Goal: Information Seeking & Learning: Learn about a topic

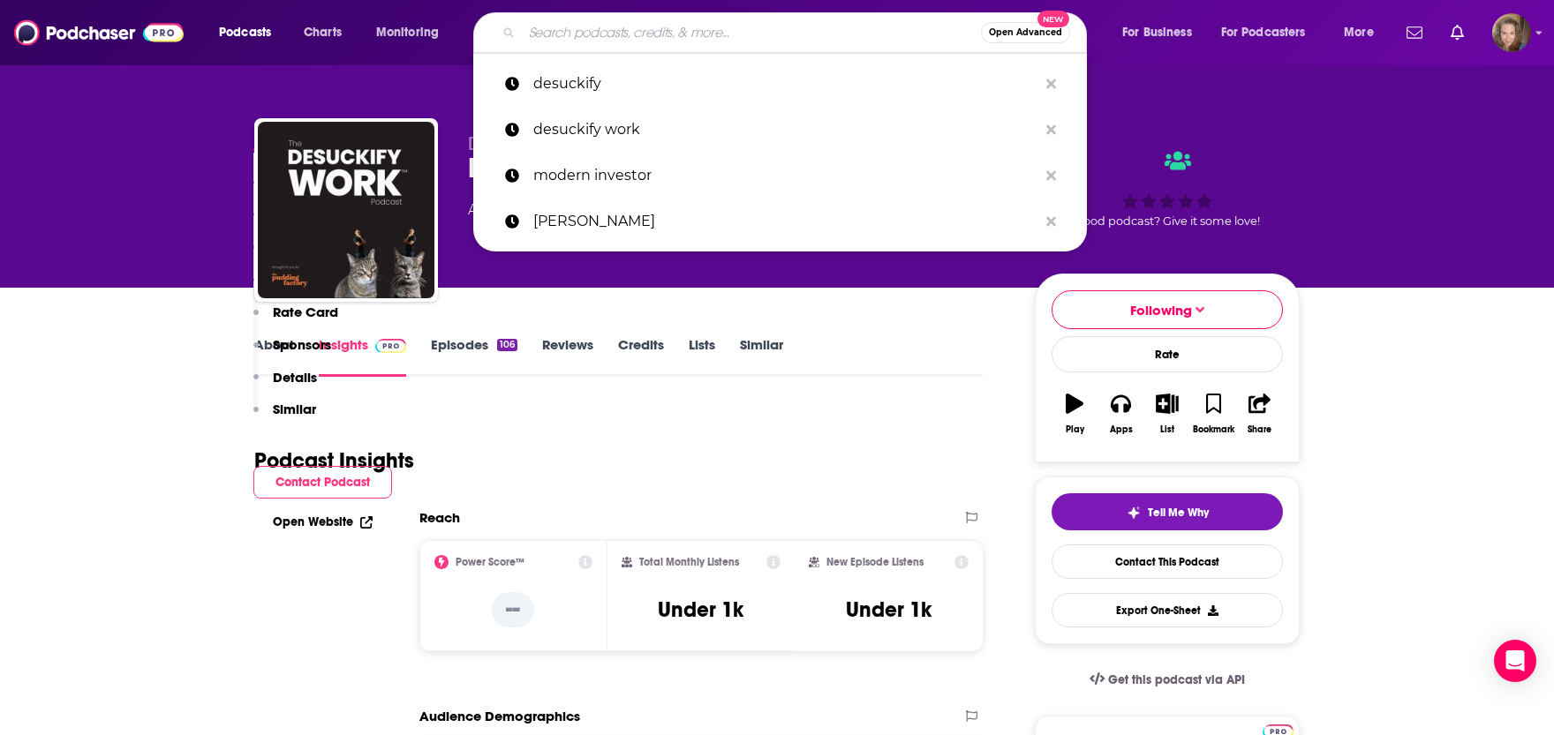
scroll to position [1942, 0]
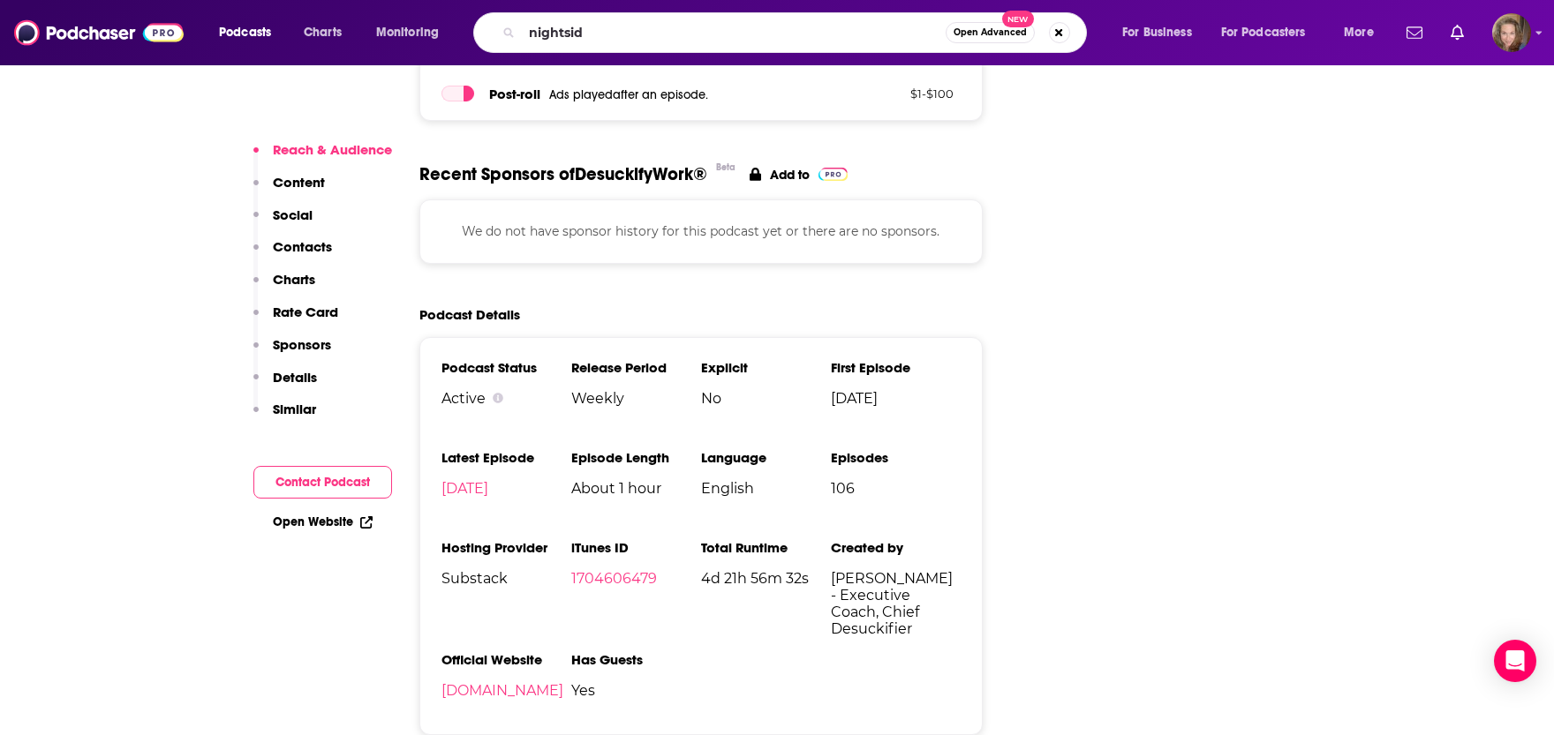
type input "nightside"
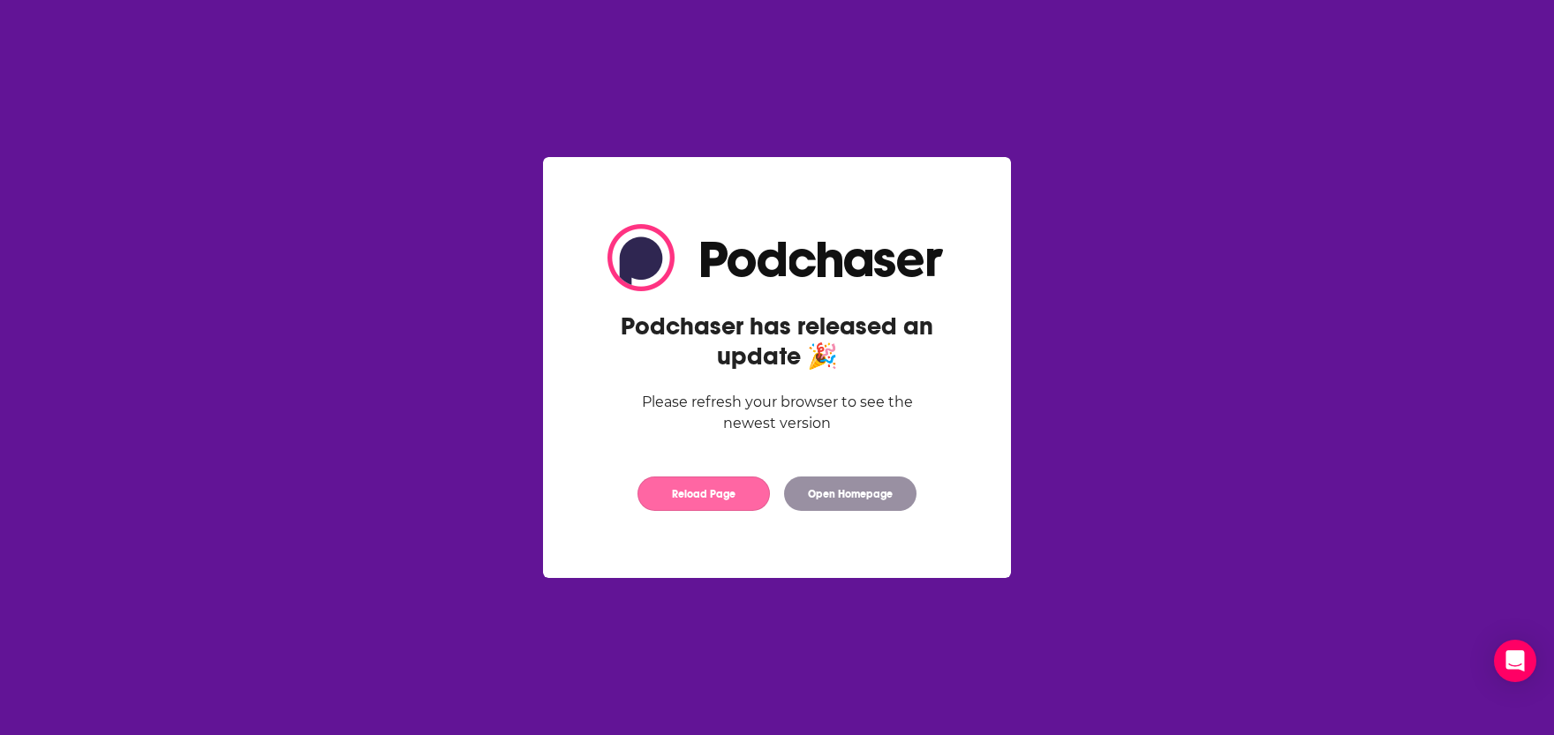
click at [657, 505] on button "Reload Page" at bounding box center [703, 494] width 132 height 34
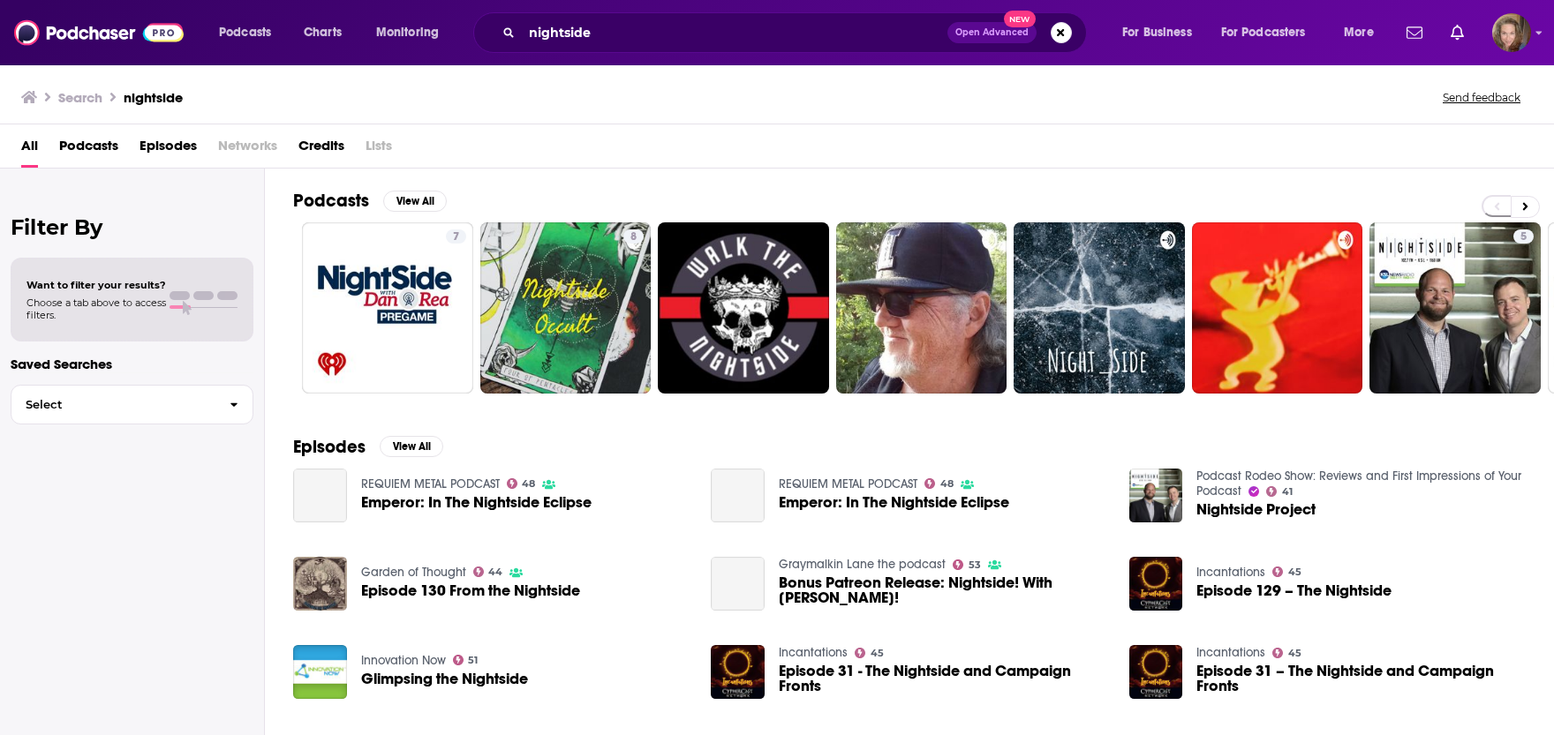
click at [313, 197] on h2 "Podcasts" at bounding box center [331, 201] width 76 height 22
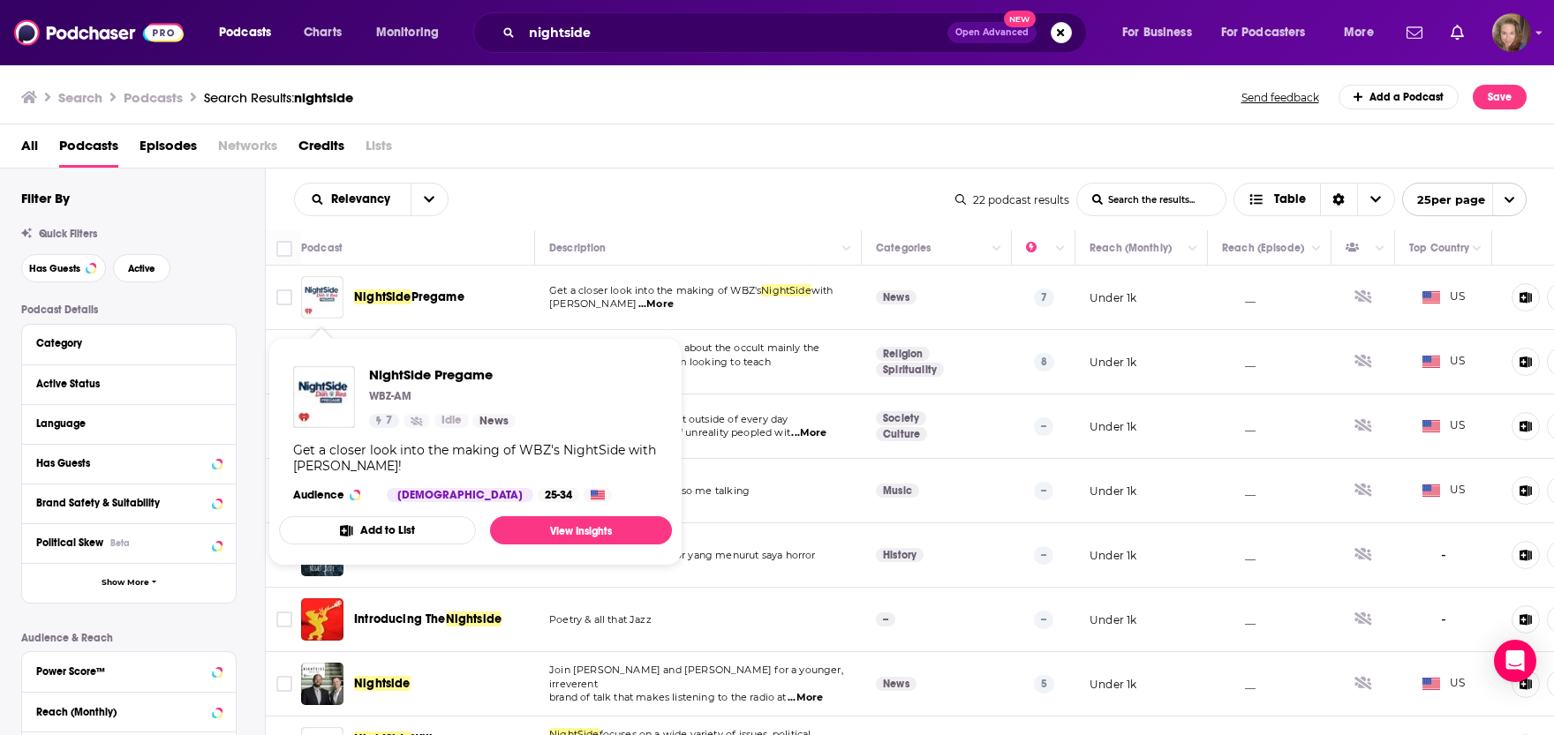
click at [316, 295] on img "NightSide Pregame" at bounding box center [322, 297] width 42 height 42
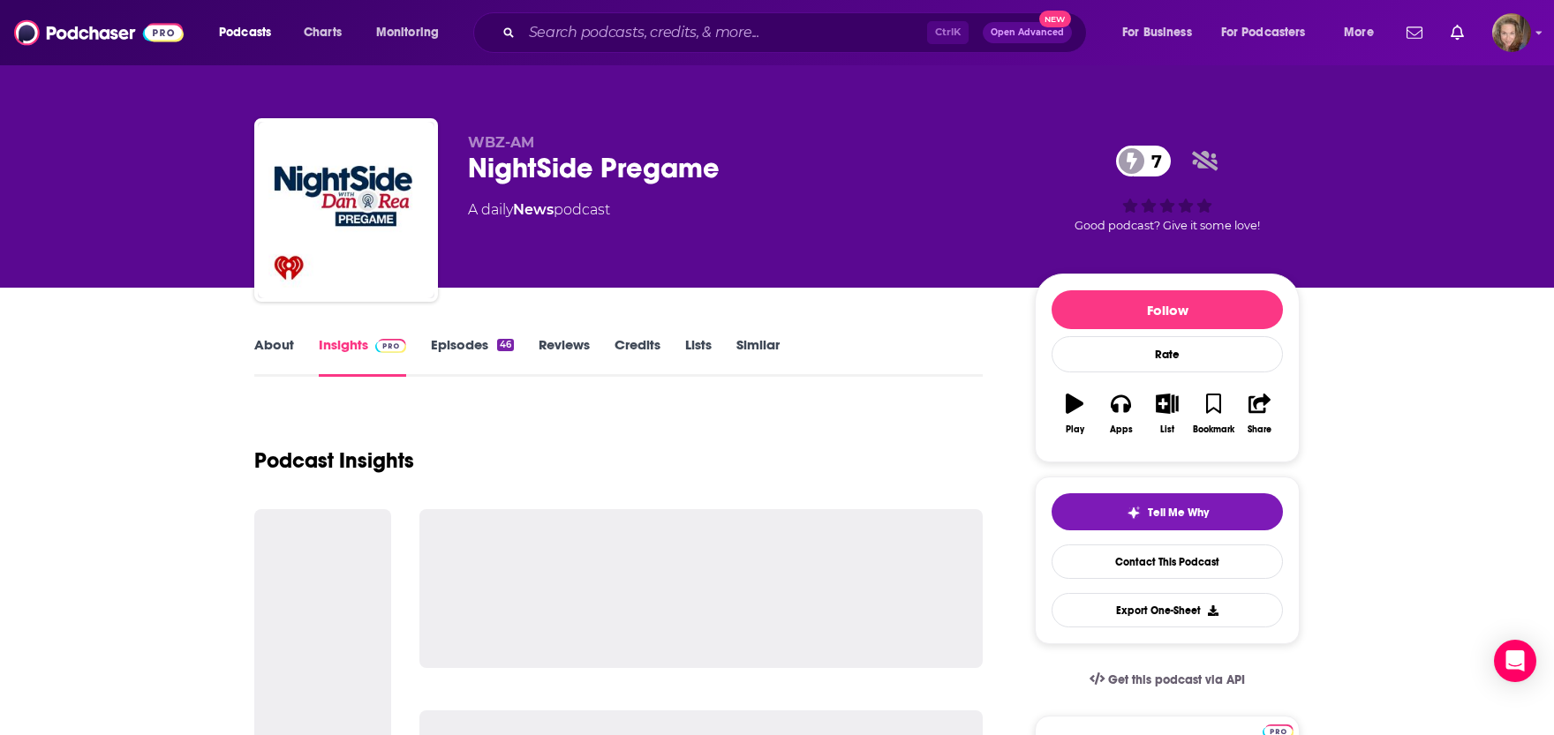
click at [451, 346] on link "Episodes 46" at bounding box center [472, 356] width 83 height 41
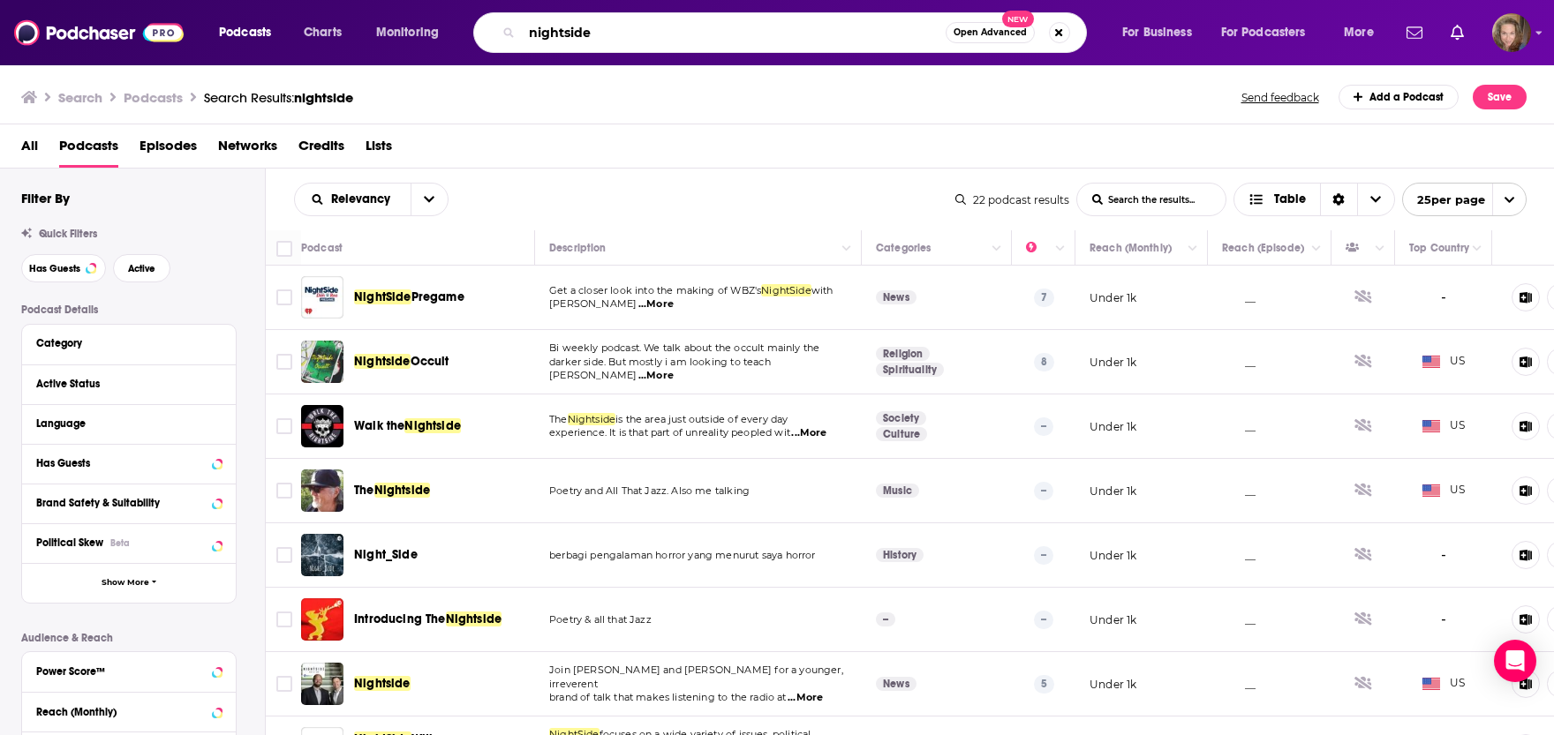
click at [638, 33] on input "nightside" at bounding box center [734, 33] width 424 height 28
type input "nightside with dan rea"
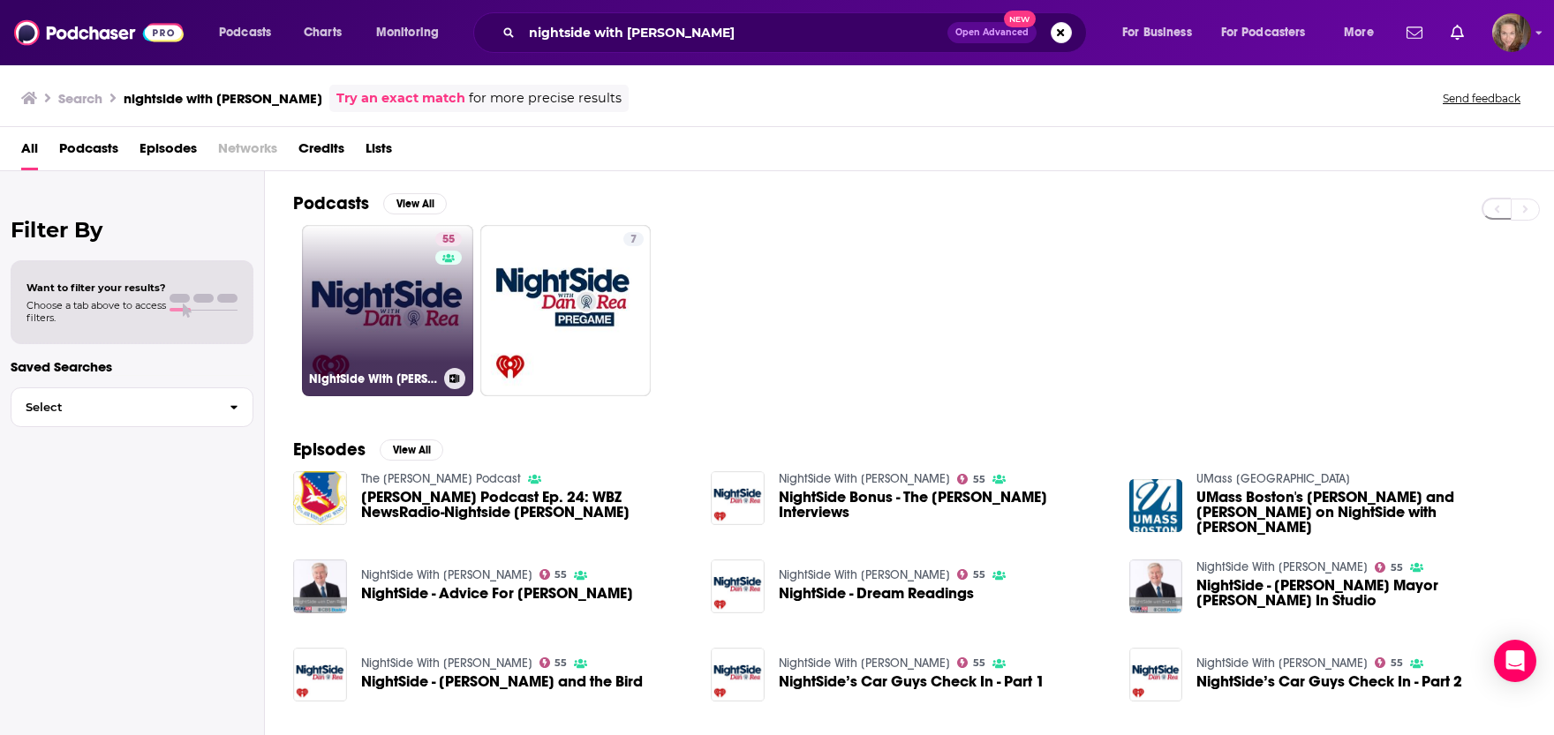
click at [359, 322] on link "55 NightSide With Dan Rea" at bounding box center [387, 310] width 171 height 171
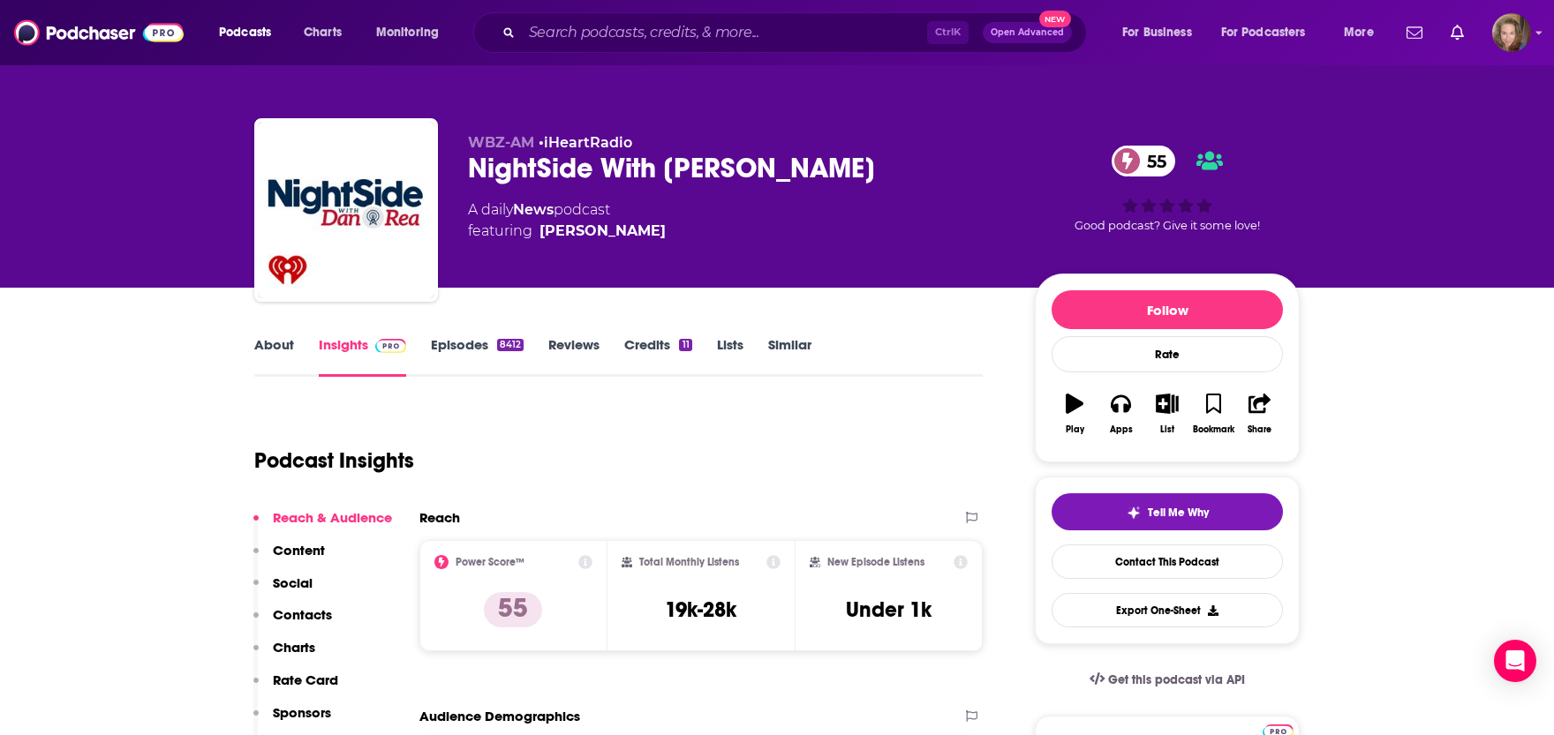
click at [459, 344] on link "Episodes 8412" at bounding box center [477, 356] width 93 height 41
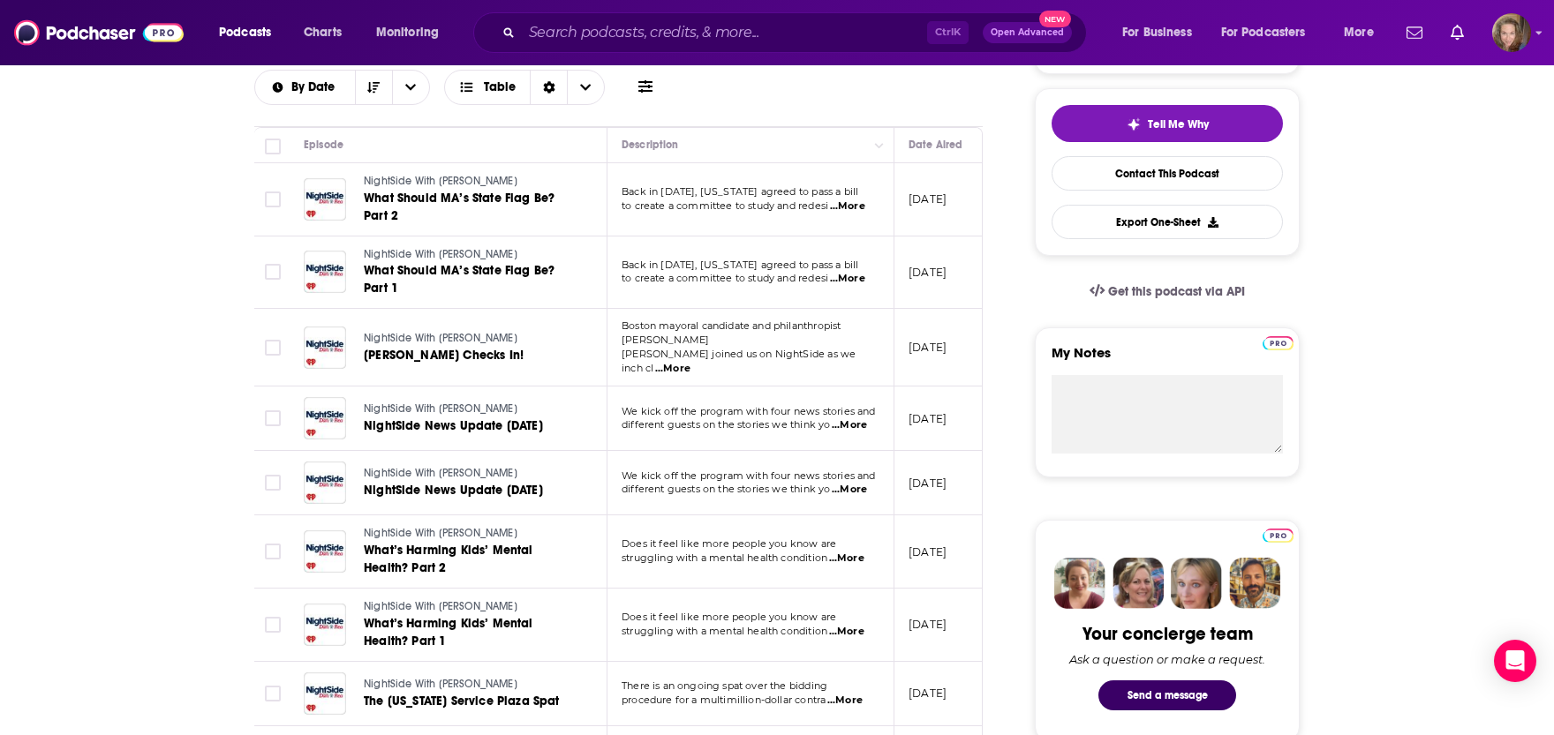
scroll to position [583, 0]
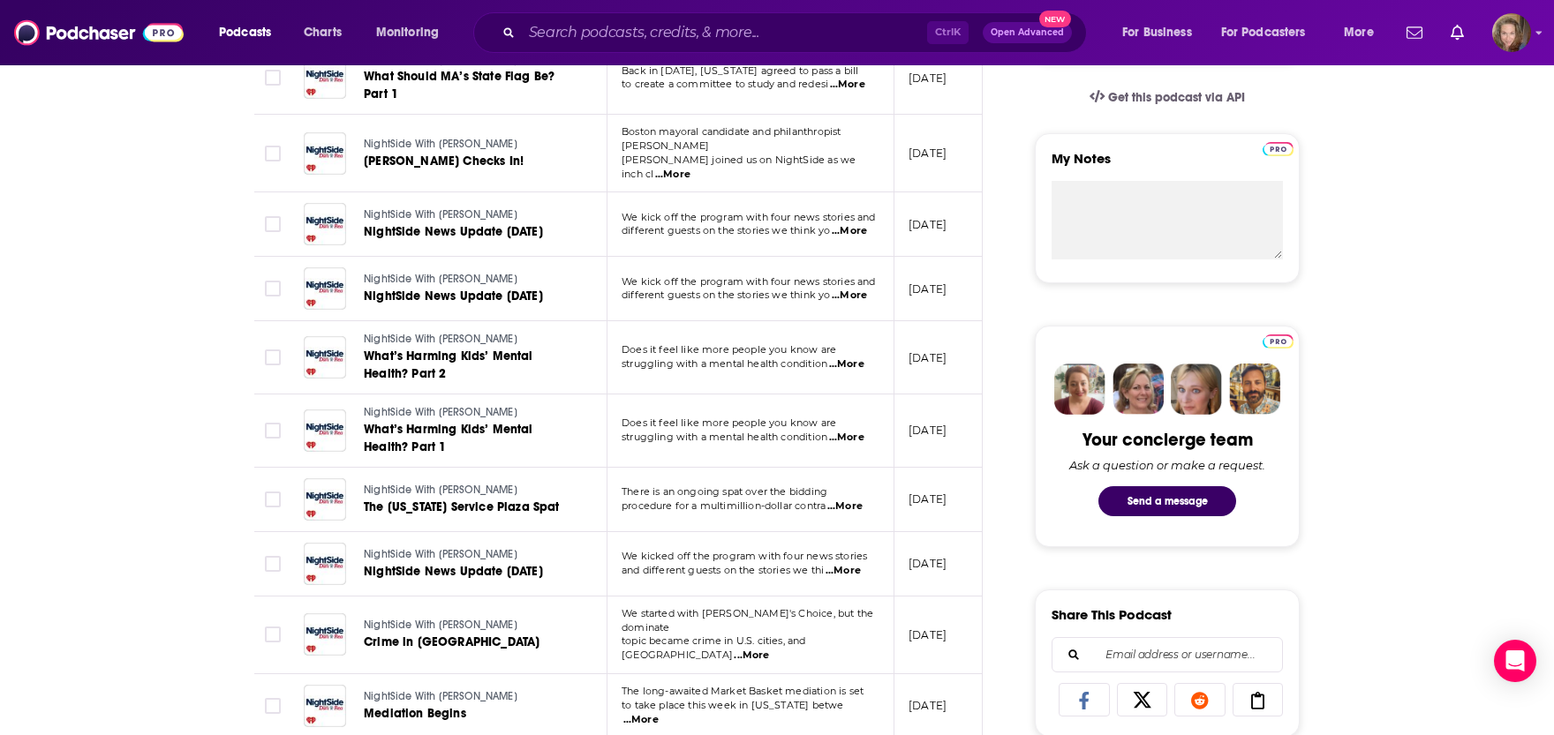
click at [854, 564] on span "...More" at bounding box center [842, 571] width 35 height 14
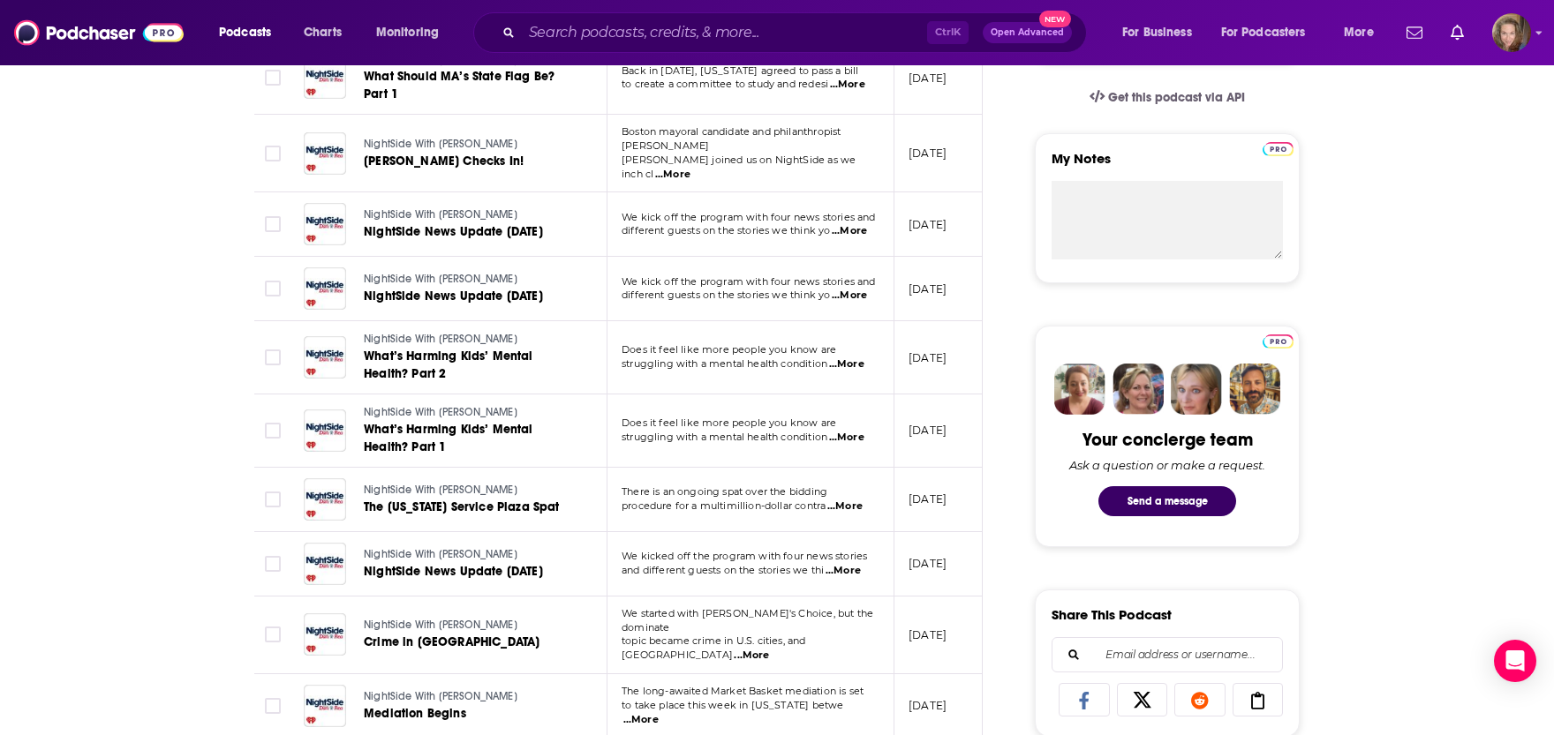
click at [848, 289] on span "...More" at bounding box center [849, 296] width 35 height 14
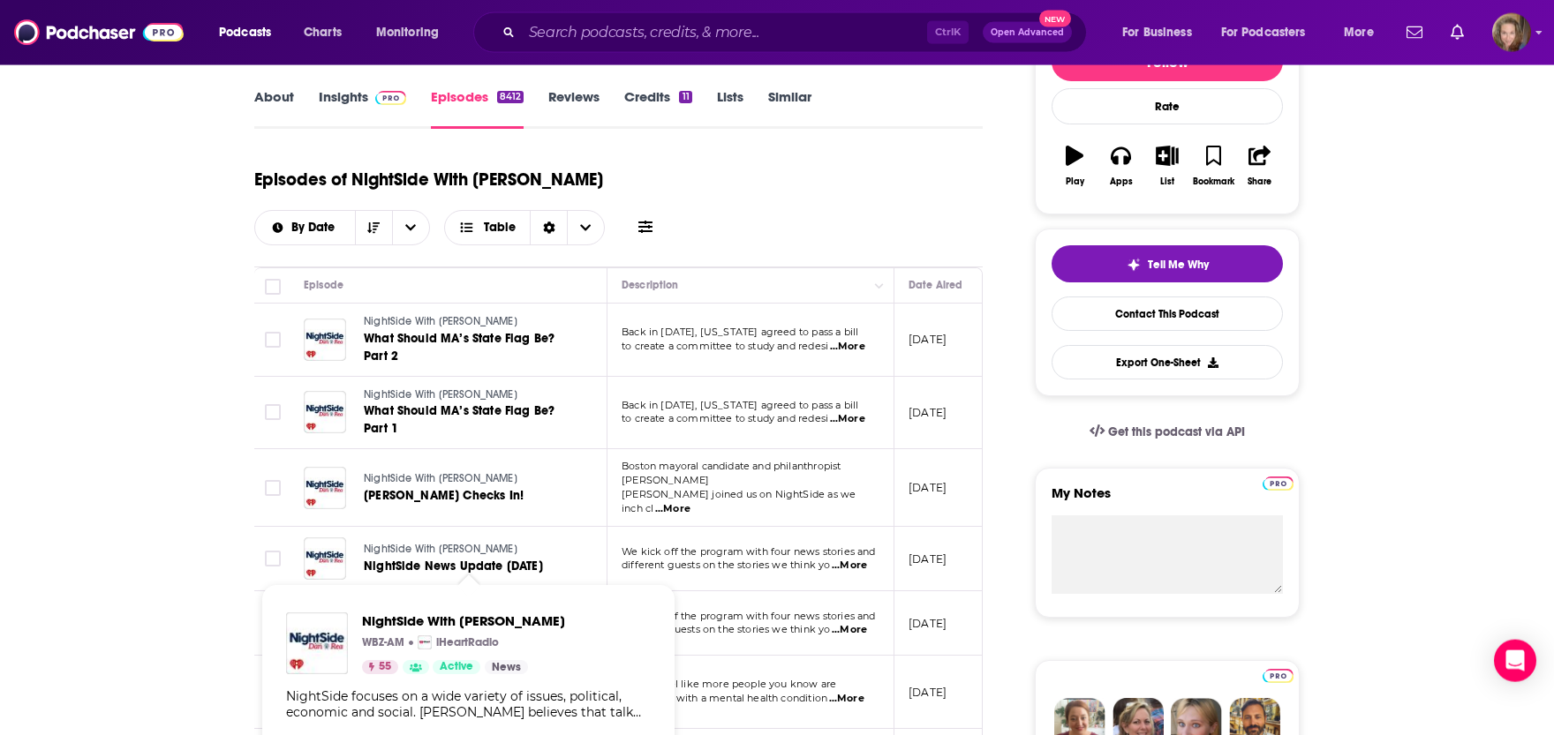
scroll to position [0, 0]
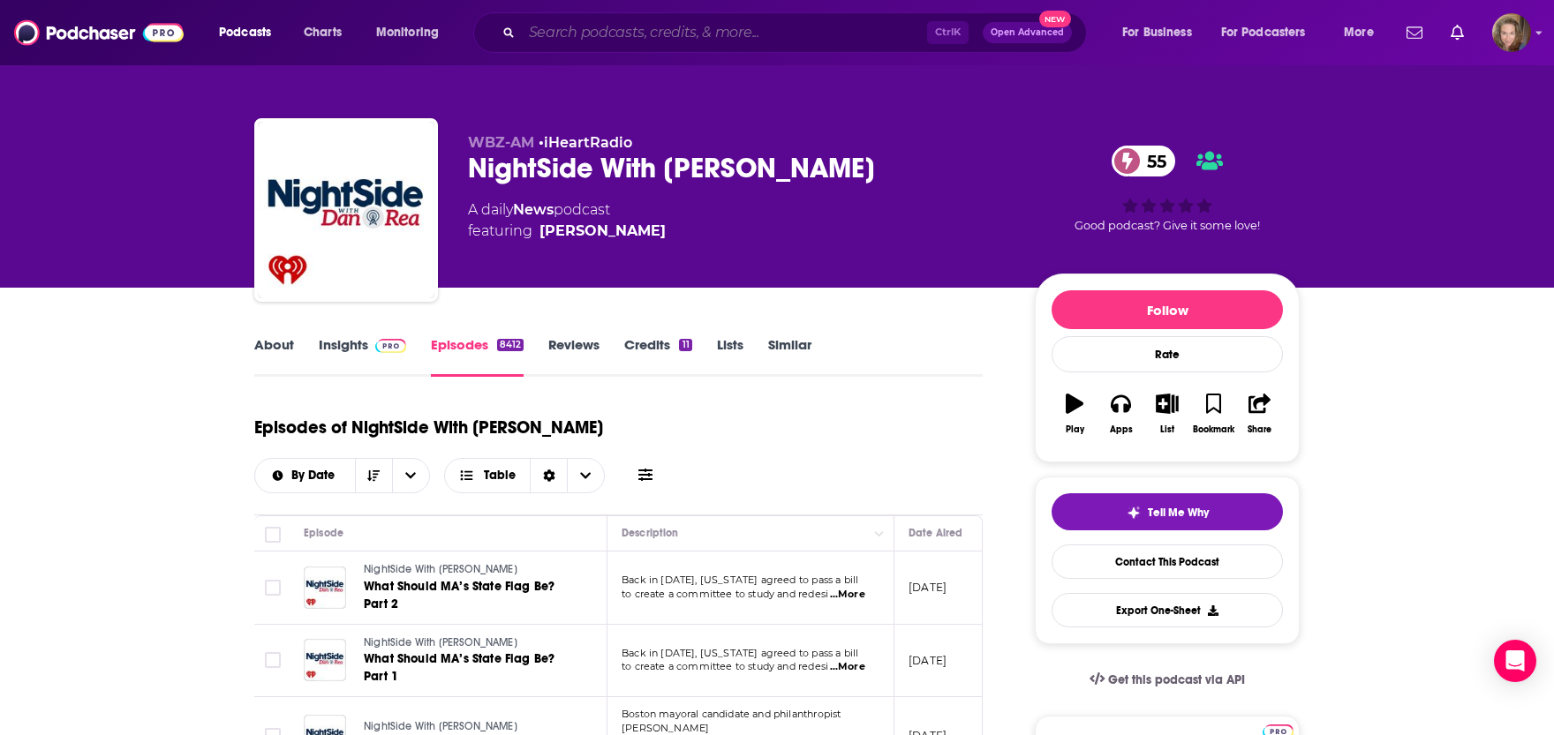
click at [739, 39] on input "Search podcasts, credits, & more..." at bounding box center [724, 33] width 405 height 28
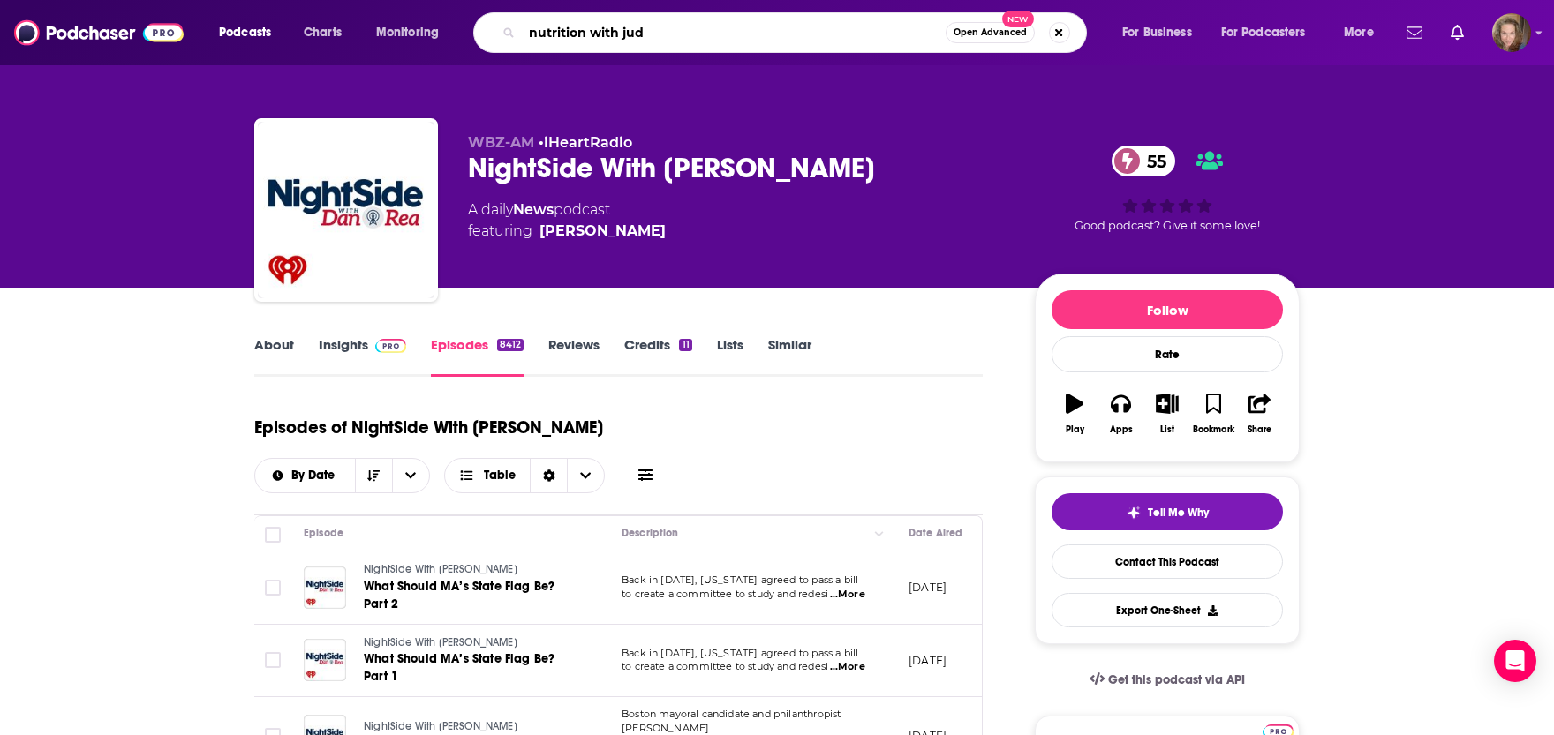
type input "nutrition with judy"
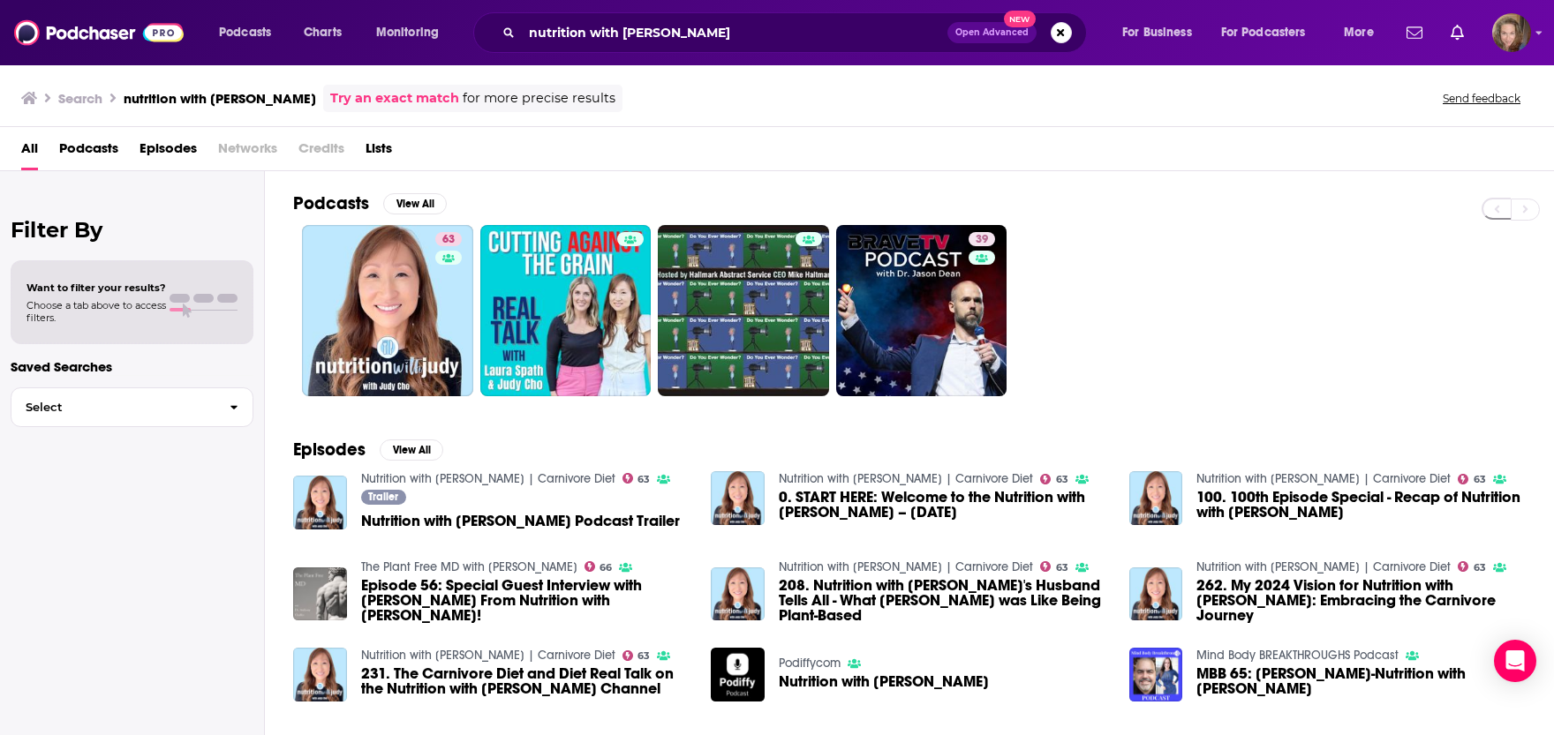
click at [320, 197] on h2 "Podcasts" at bounding box center [331, 203] width 76 height 22
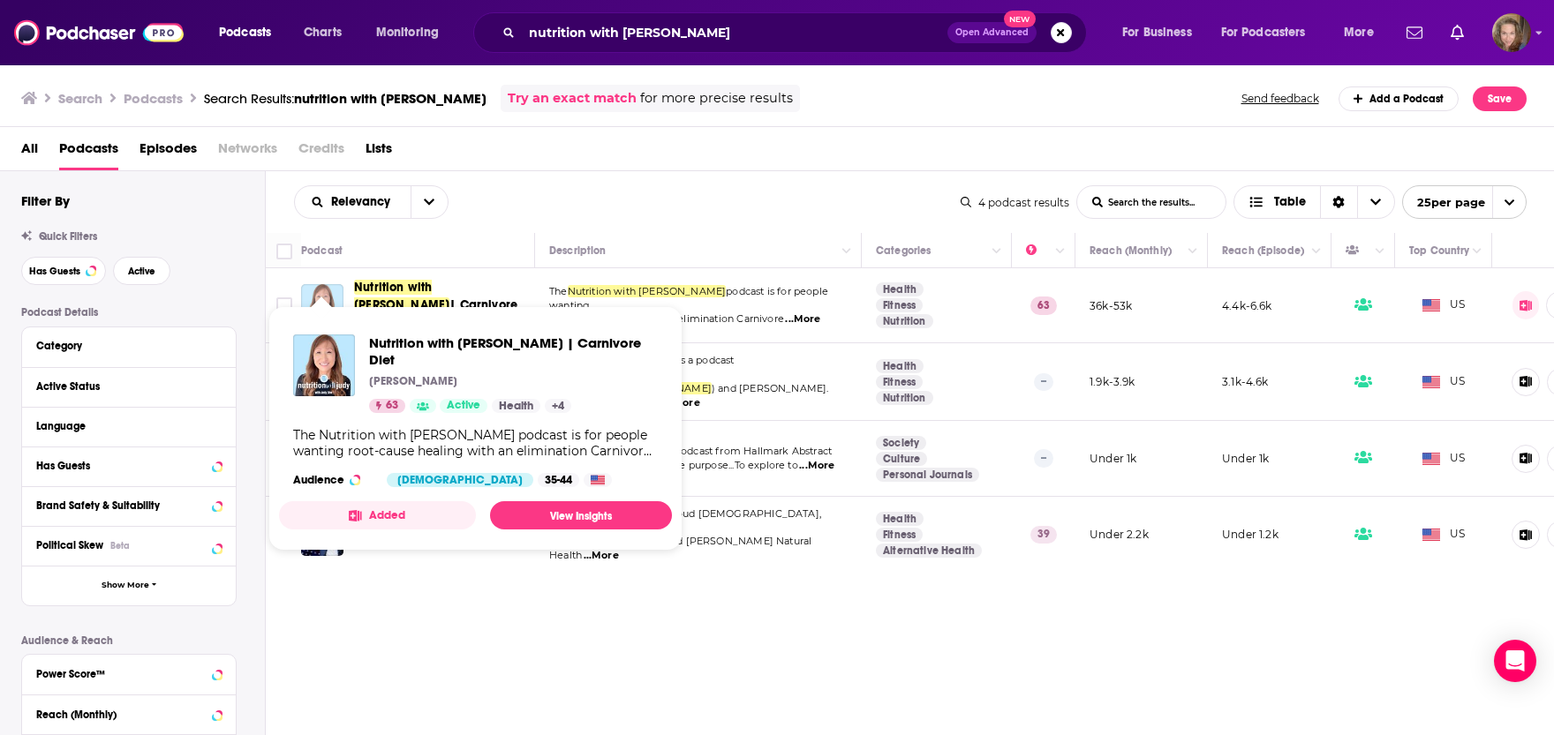
click at [328, 287] on img "Nutrition with Judy | Carnivore Diet" at bounding box center [322, 305] width 42 height 42
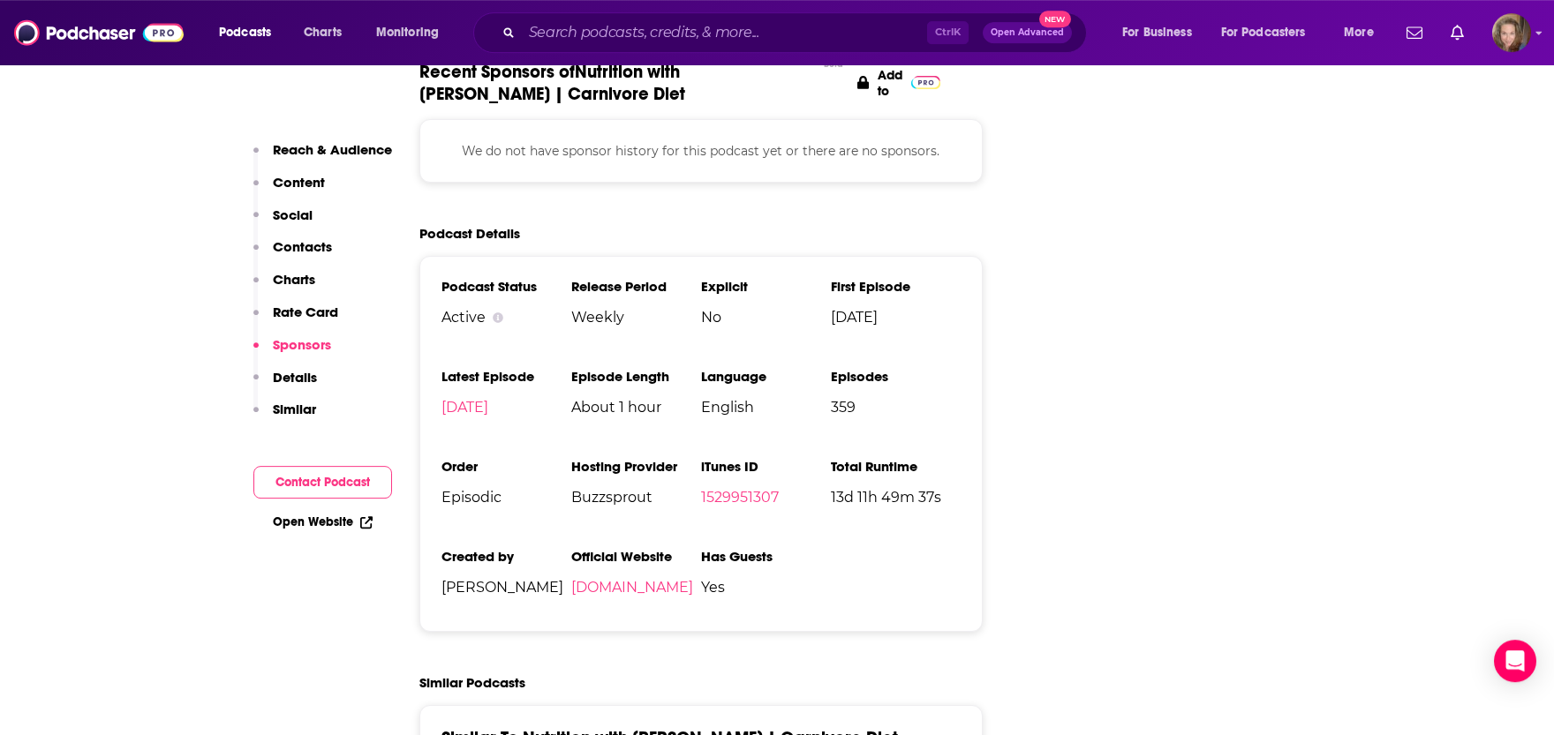
scroll to position [2913, 0]
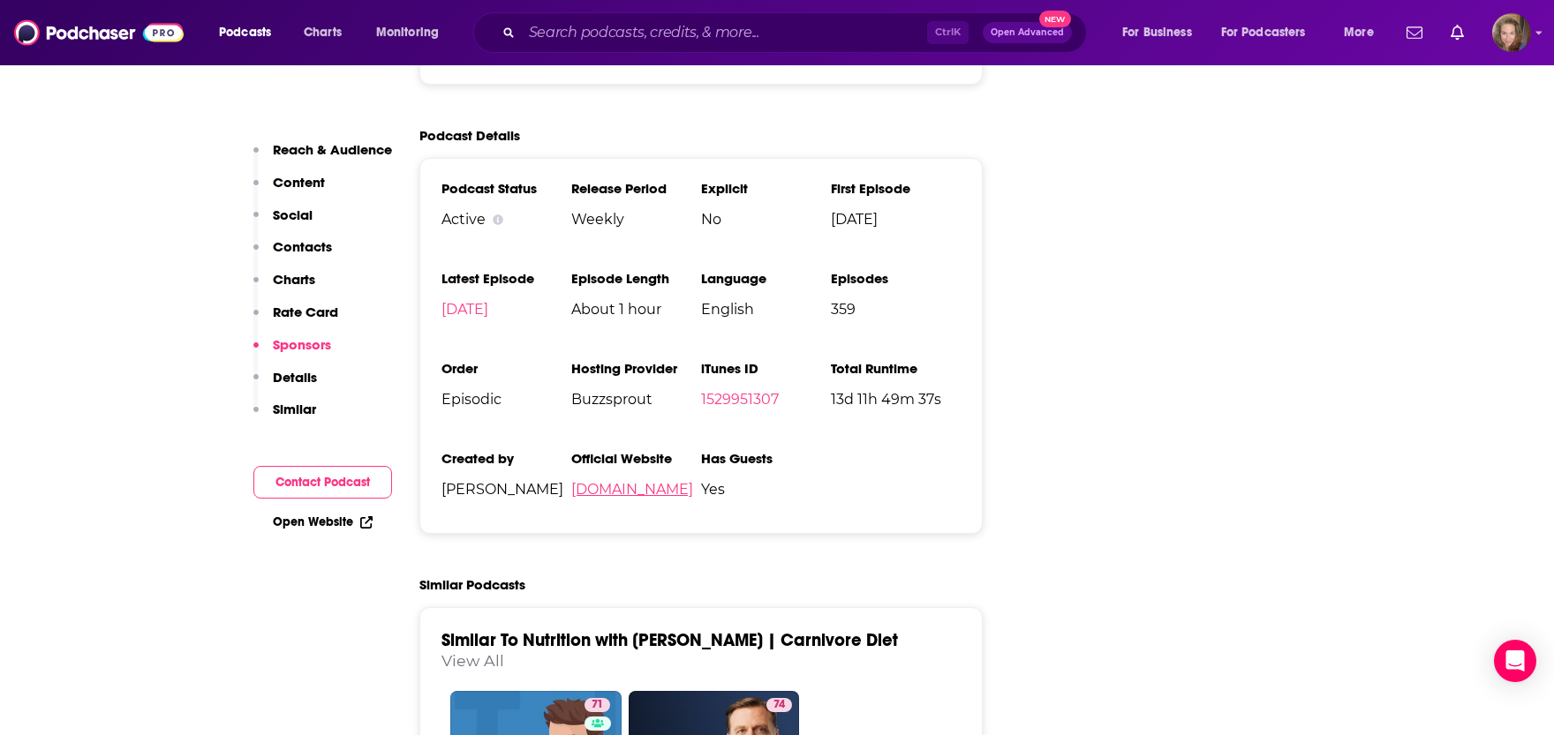
click at [621, 481] on link "nutritionwithjudy.com" at bounding box center [632, 489] width 122 height 17
